Goal: Information Seeking & Learning: Learn about a topic

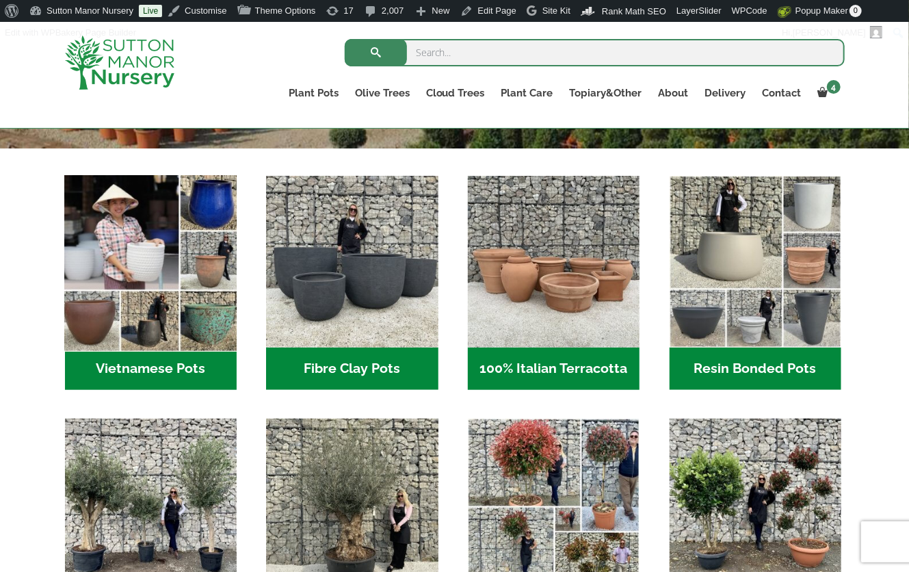
click at [148, 314] on img "Visit product category Vietnamese Pots" at bounding box center [150, 262] width 181 height 181
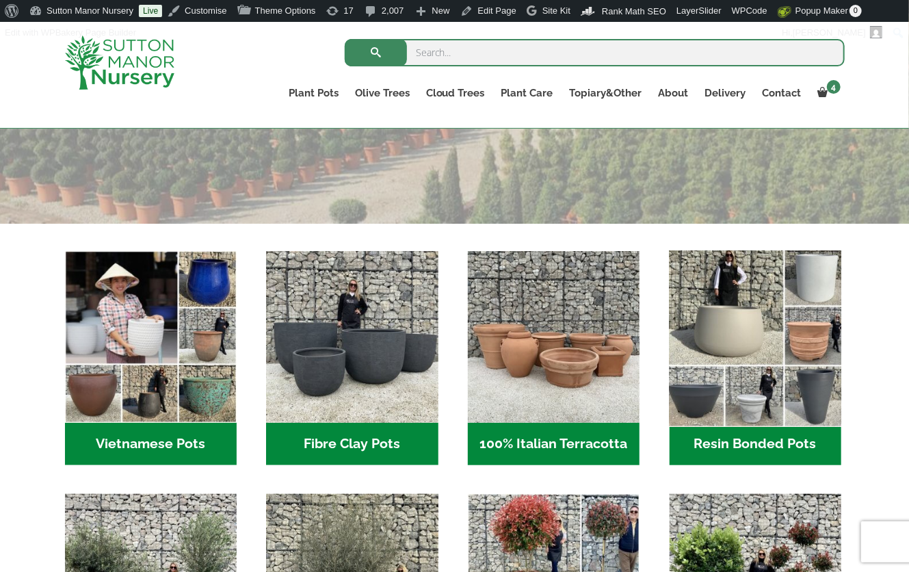
click at [753, 313] on img "Visit product category Resin Bonded Pots" at bounding box center [755, 337] width 181 height 181
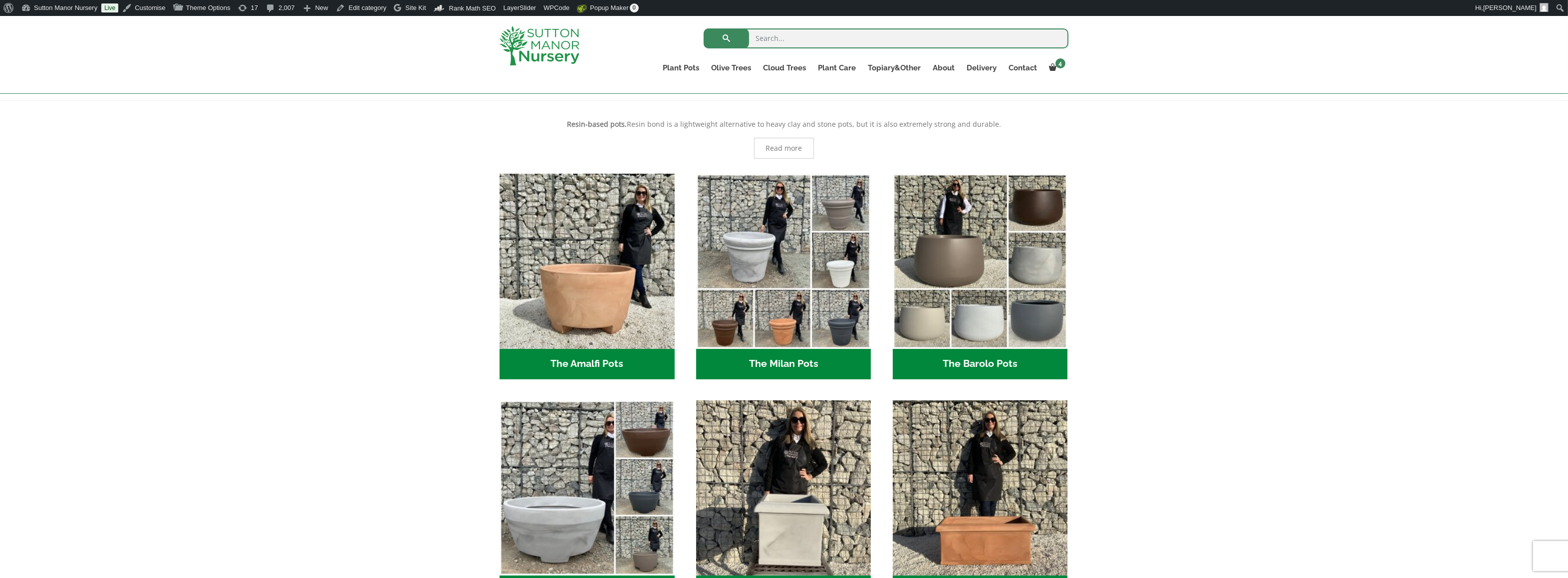
scroll to position [150, 0]
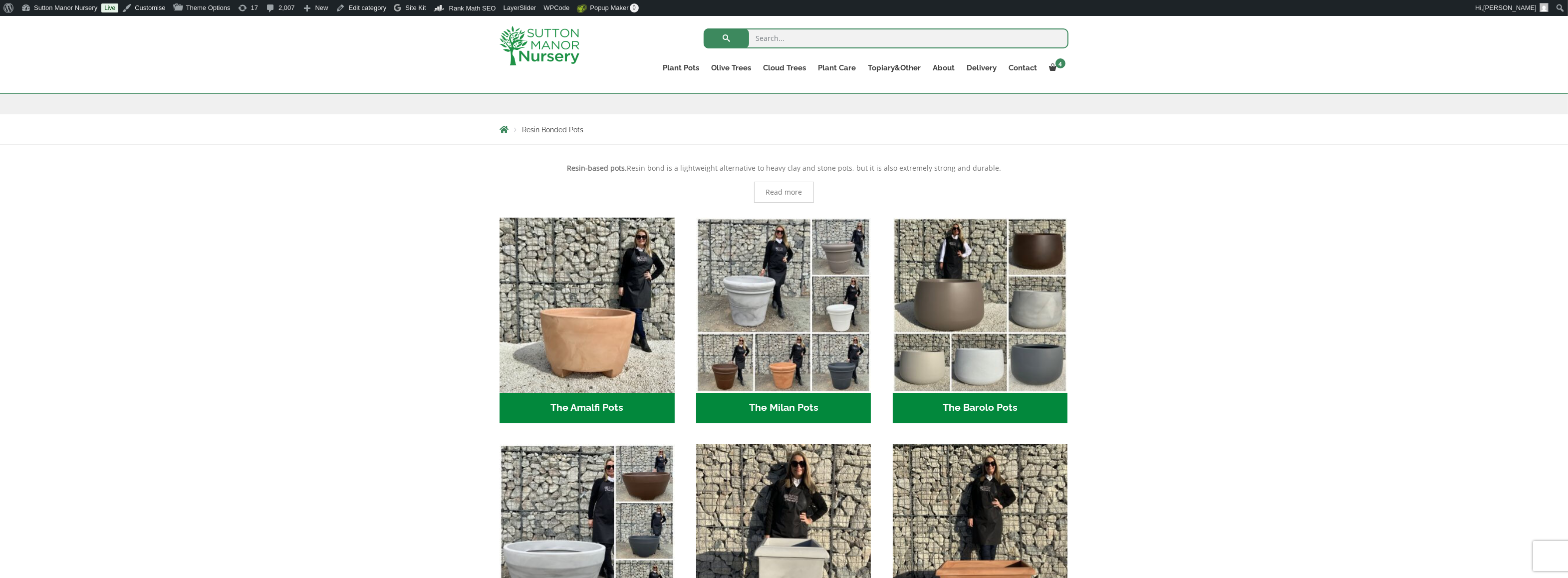
click at [663, 41] on input "search" at bounding box center [886, 38] width 365 height 20
type input "ligustrum"
click at [663, 28] on button "submit" at bounding box center [726, 38] width 45 height 20
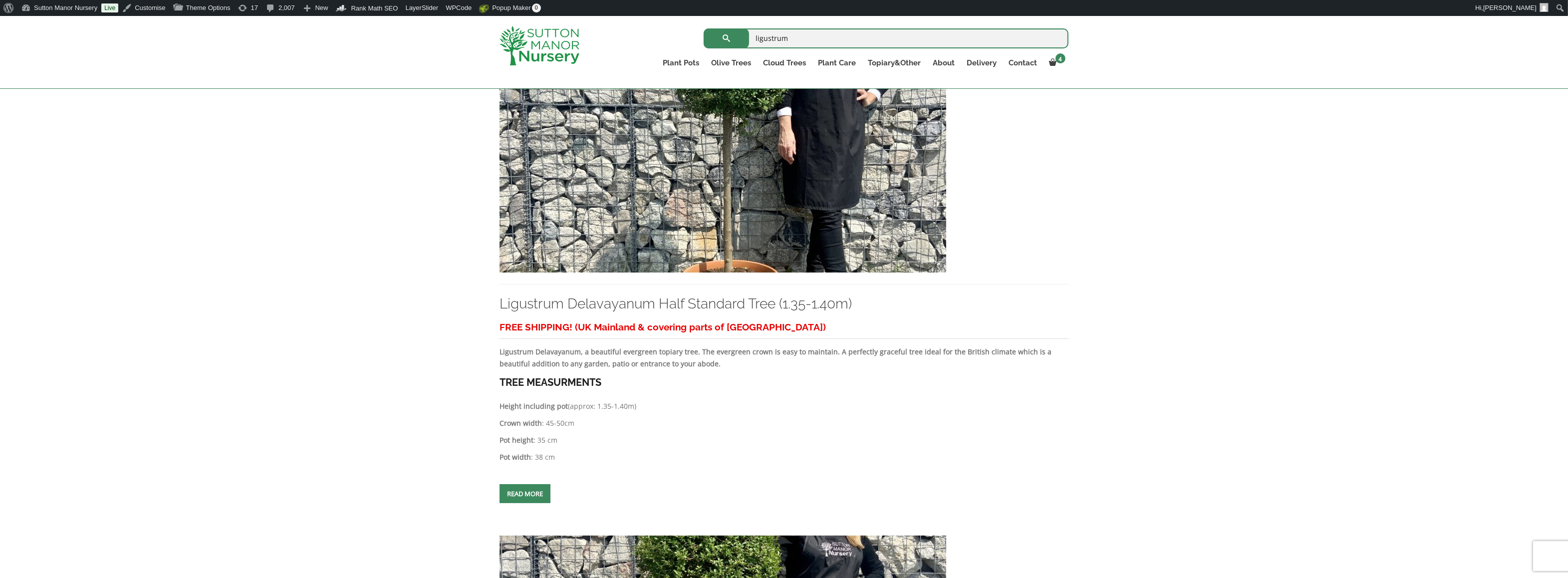
click at [814, 234] on img at bounding box center [723, 165] width 447 height 215
